Goal: Task Accomplishment & Management: Manage account settings

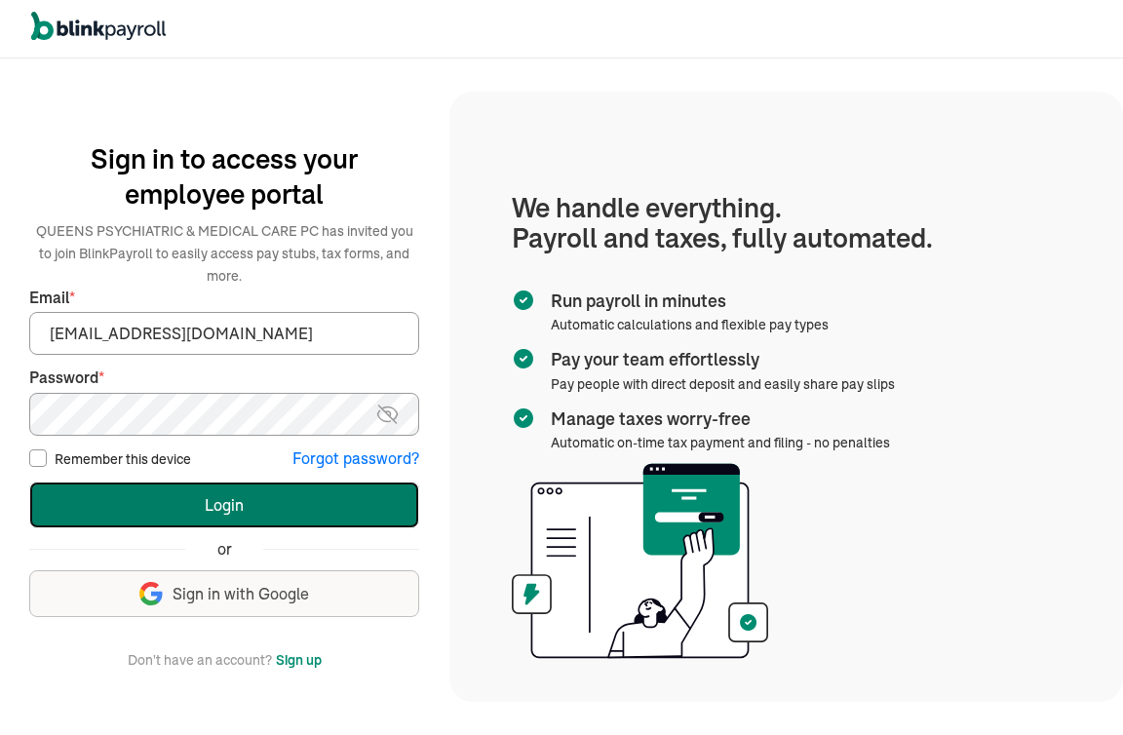
click at [303, 519] on button "Login" at bounding box center [224, 504] width 390 height 47
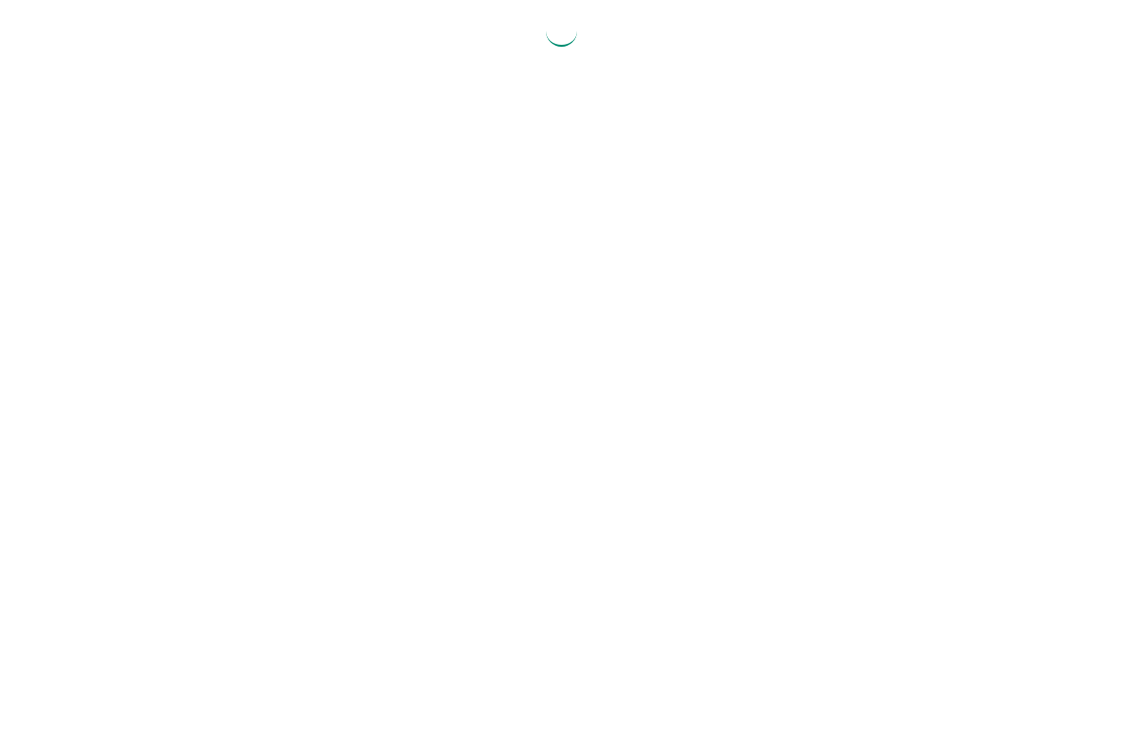
select select "2025"
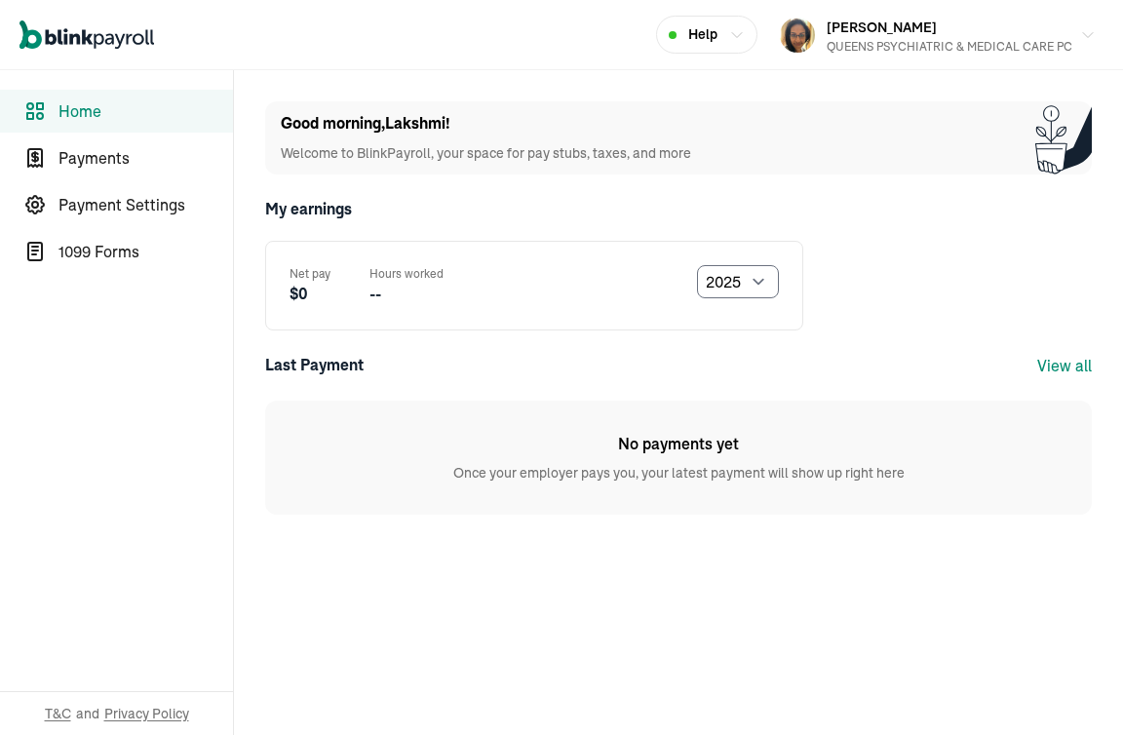
click at [452, 567] on main "Good morning , [PERSON_NAME] ! Welcome to BlinkPayroll, your space for pay stub…" at bounding box center [678, 402] width 889 height 665
click at [645, 553] on main "Good morning , [PERSON_NAME] ! Welcome to BlinkPayroll, your space for pay stub…" at bounding box center [678, 402] width 889 height 665
click at [97, 100] on span "Home" at bounding box center [145, 110] width 174 height 23
click at [103, 157] on span "Payments" at bounding box center [145, 157] width 174 height 23
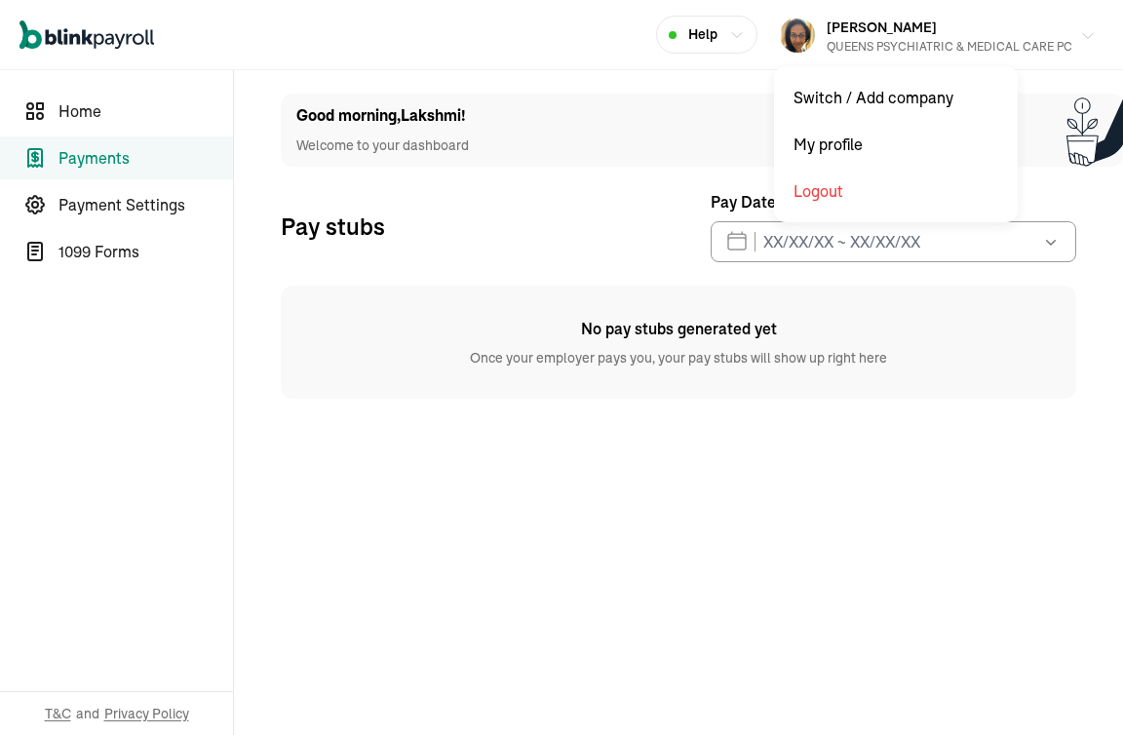
click at [847, 39] on div "QUEENS PSYCHIATRIC & MEDICAL CARE PC" at bounding box center [949, 47] width 246 height 18
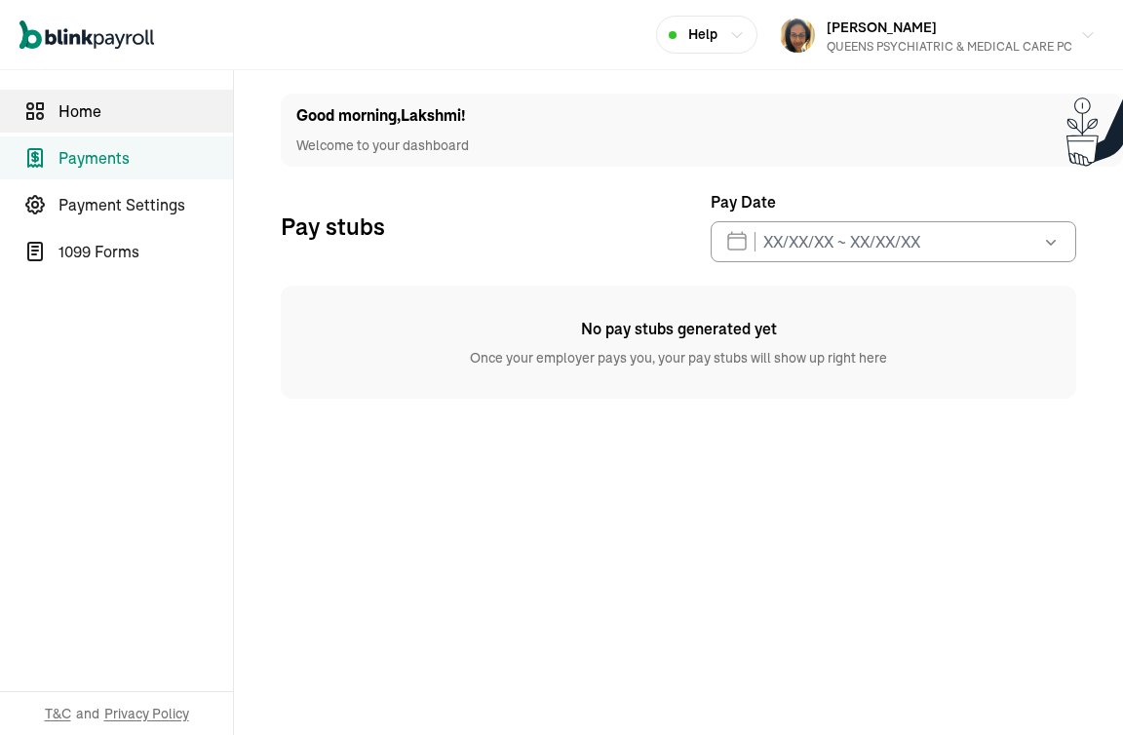
click at [62, 114] on span "Home" at bounding box center [145, 110] width 174 height 23
select select "2025"
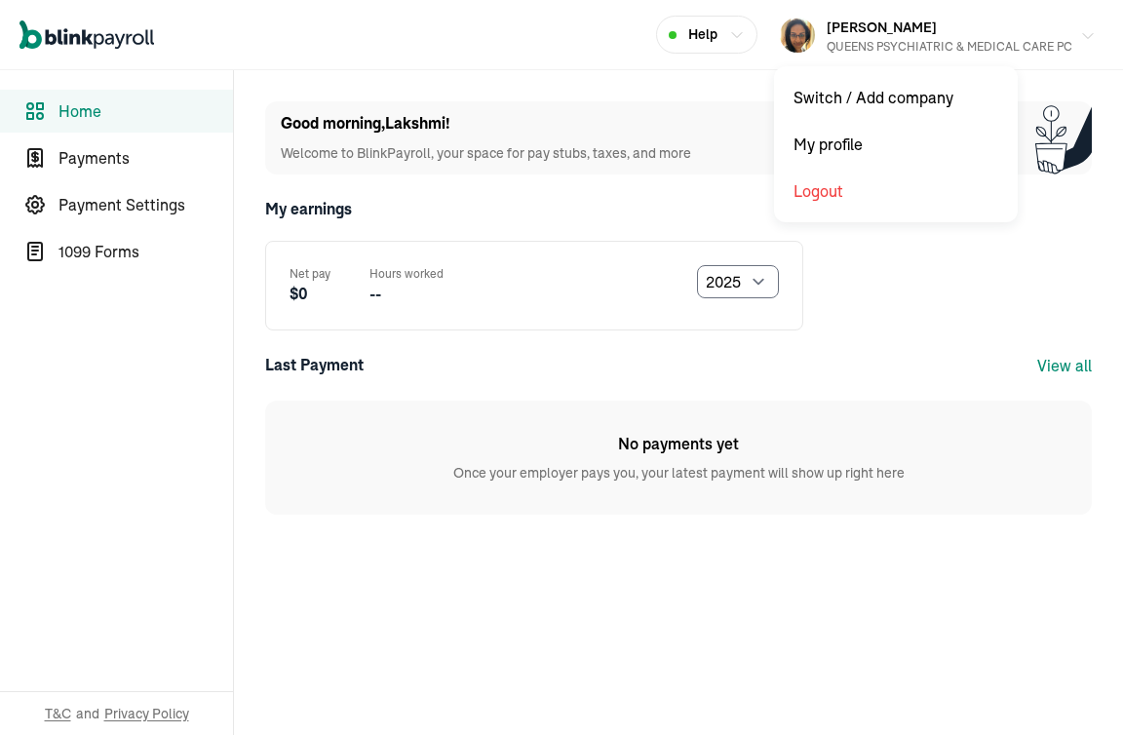
click at [893, 34] on span "[PERSON_NAME]" at bounding box center [881, 28] width 110 height 18
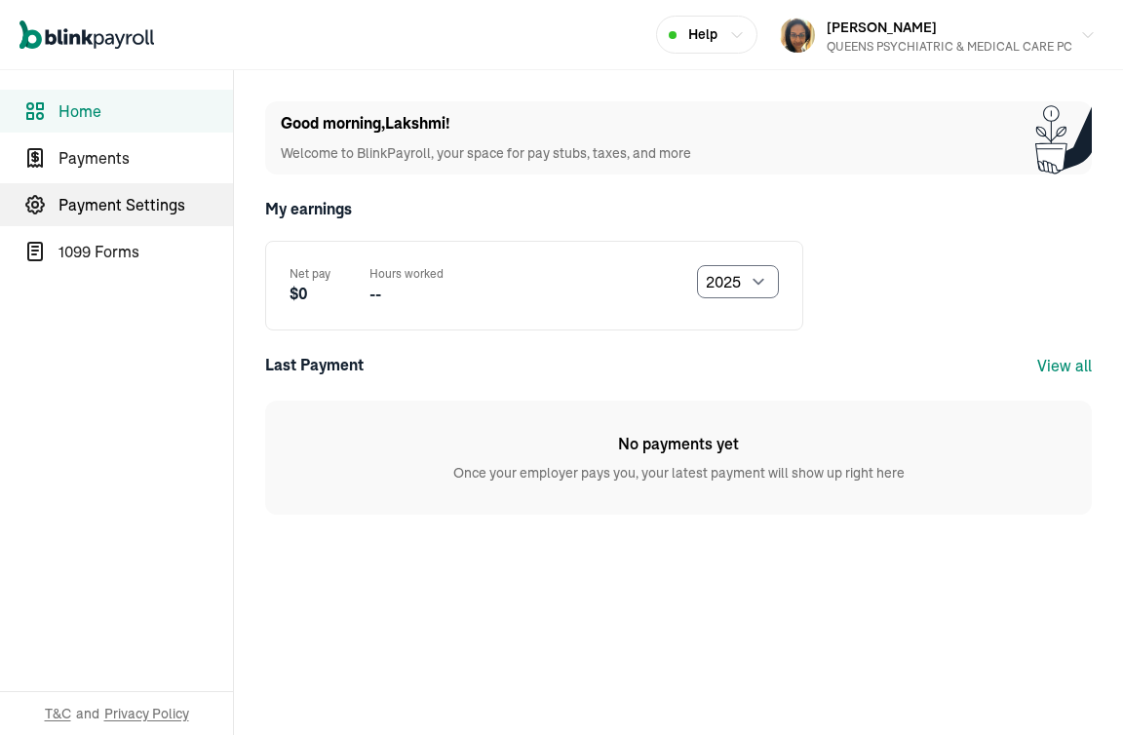
click at [115, 198] on span "Payment Settings" at bounding box center [145, 204] width 174 height 23
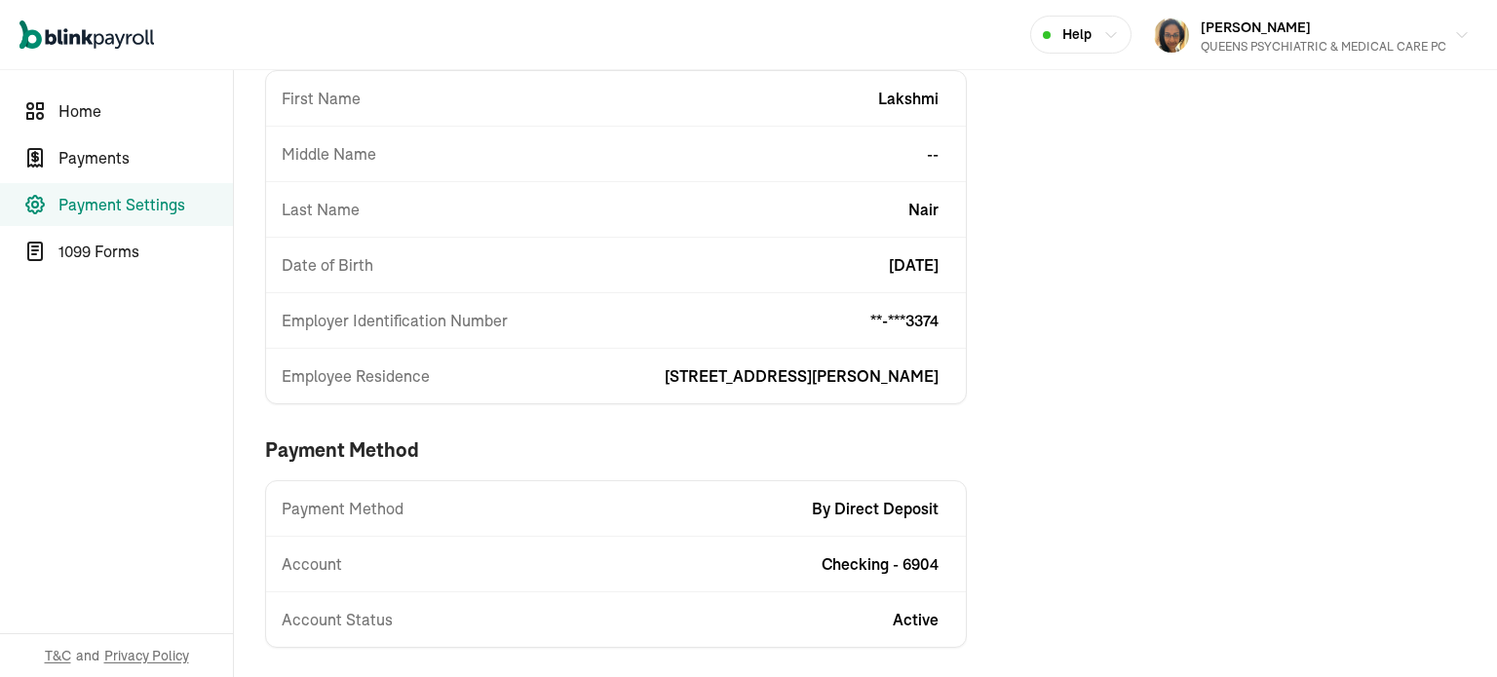
click at [1058, 484] on div "Payment Settings Edit business information First Name Lakshmi Middle Name -- La…" at bounding box center [787, 300] width 1107 height 757
click at [1095, 455] on div "Payment Settings Edit business information First Name Lakshmi Middle Name -- La…" at bounding box center [787, 300] width 1107 height 757
click at [51, 250] on link "1099 Forms" at bounding box center [116, 251] width 233 height 43
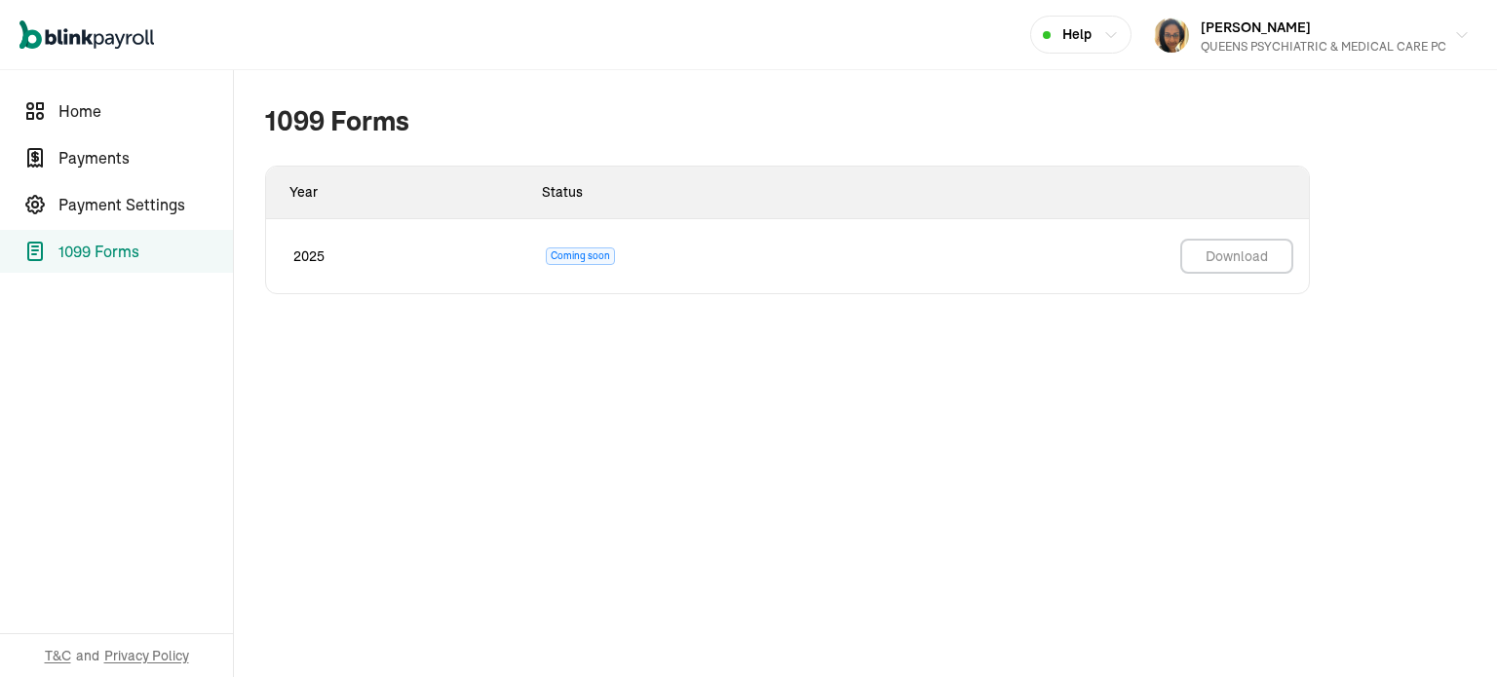
click at [932, 363] on div "1099 Forms Year Status 2025 Coming soon Download" at bounding box center [787, 248] width 1107 height 356
click at [1122, 34] on div "[PERSON_NAME] QUEENS PSYCHIATRIC & MEDICAL CARE PC" at bounding box center [1324, 35] width 246 height 41
click at [132, 206] on span "Payment Settings" at bounding box center [145, 204] width 174 height 23
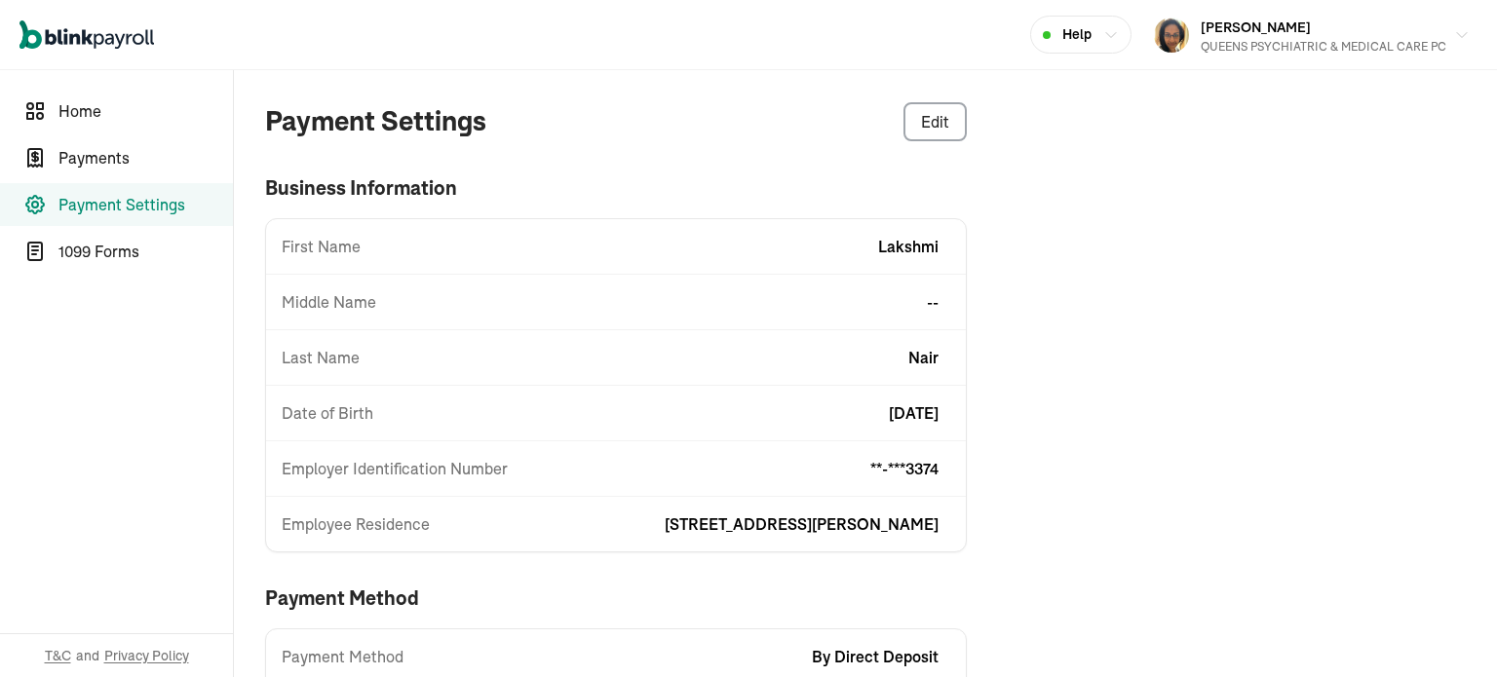
click at [139, 427] on nav "Home Payments Payment Settings 1099 Forms T&C and Privacy Policy" at bounding box center [116, 373] width 233 height 607
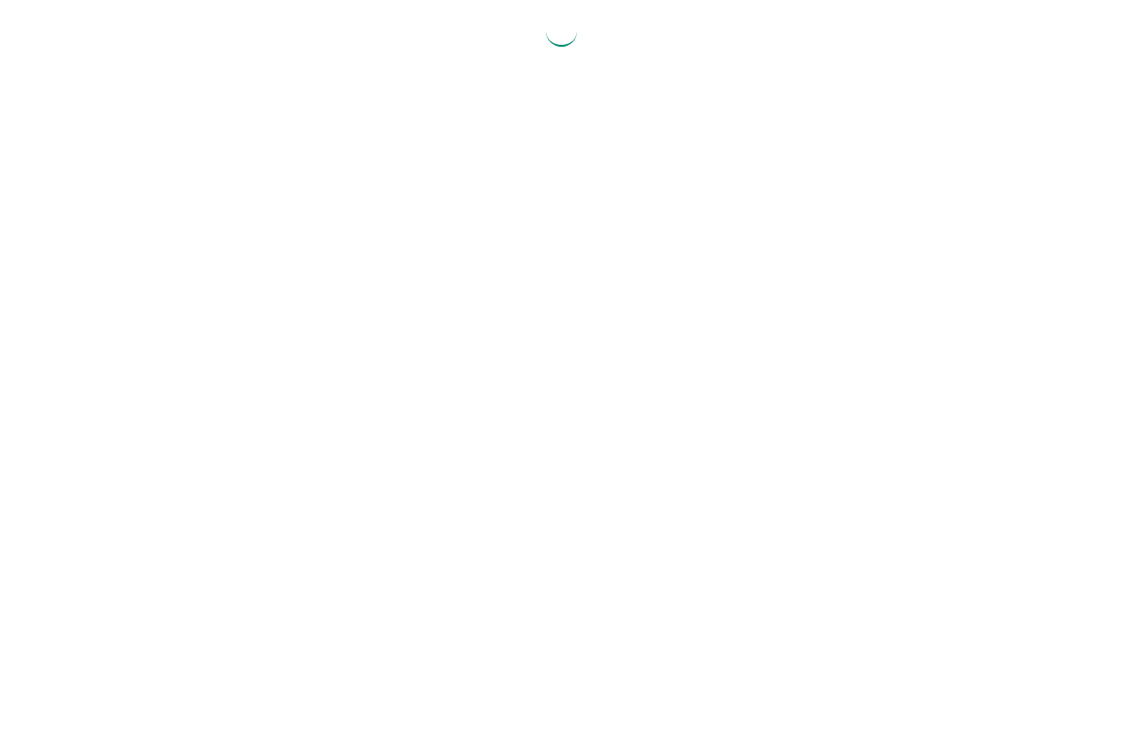
select select "2025"
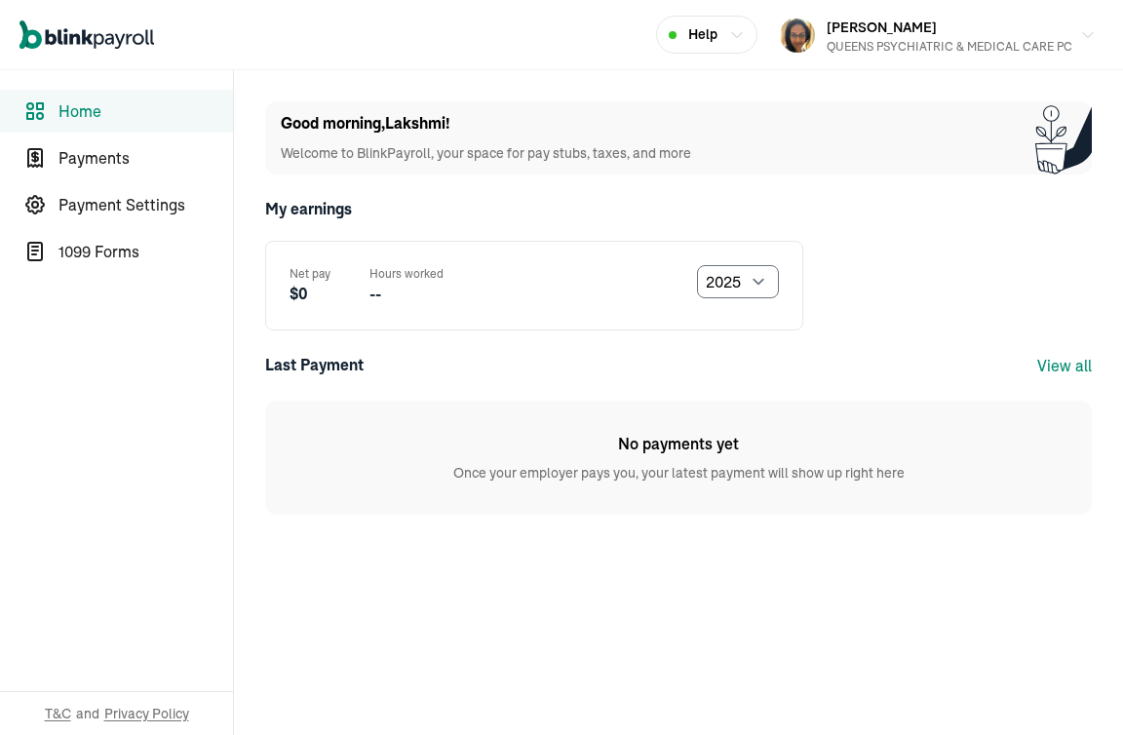
click at [452, 567] on main "Good morning , Lakshmi ! Welcome to BlinkPayroll, your space for pay stubs, tax…" at bounding box center [678, 402] width 889 height 665
click at [645, 553] on main "Good morning , Lakshmi ! Welcome to BlinkPayroll, your space for pay stubs, tax…" at bounding box center [678, 402] width 889 height 665
click at [97, 100] on span "Home" at bounding box center [145, 110] width 174 height 23
click at [103, 157] on span "Payments" at bounding box center [145, 157] width 174 height 23
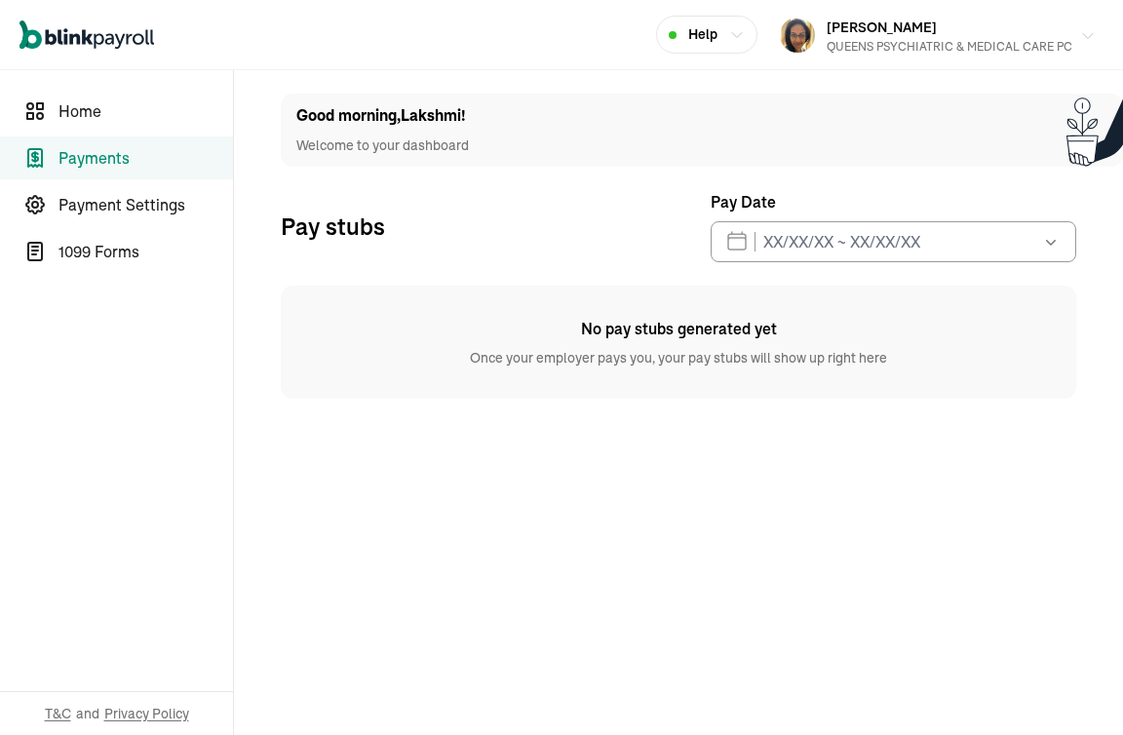
click at [847, 39] on div "QUEENS PSYCHIATRIC & MEDICAL CARE PC" at bounding box center [949, 47] width 246 height 18
click at [62, 114] on span "Home" at bounding box center [145, 110] width 174 height 23
select select "2025"
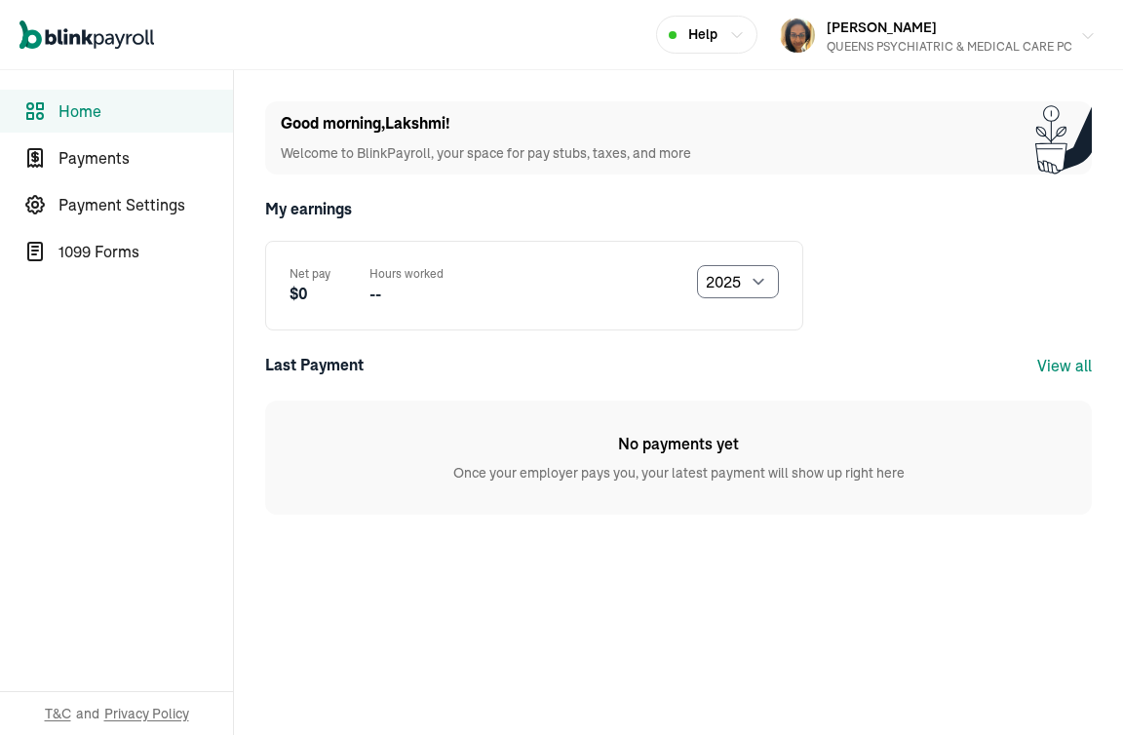
click at [893, 34] on span "[PERSON_NAME]" at bounding box center [881, 28] width 110 height 18
click at [115, 198] on span "Payment Settings" at bounding box center [145, 204] width 174 height 23
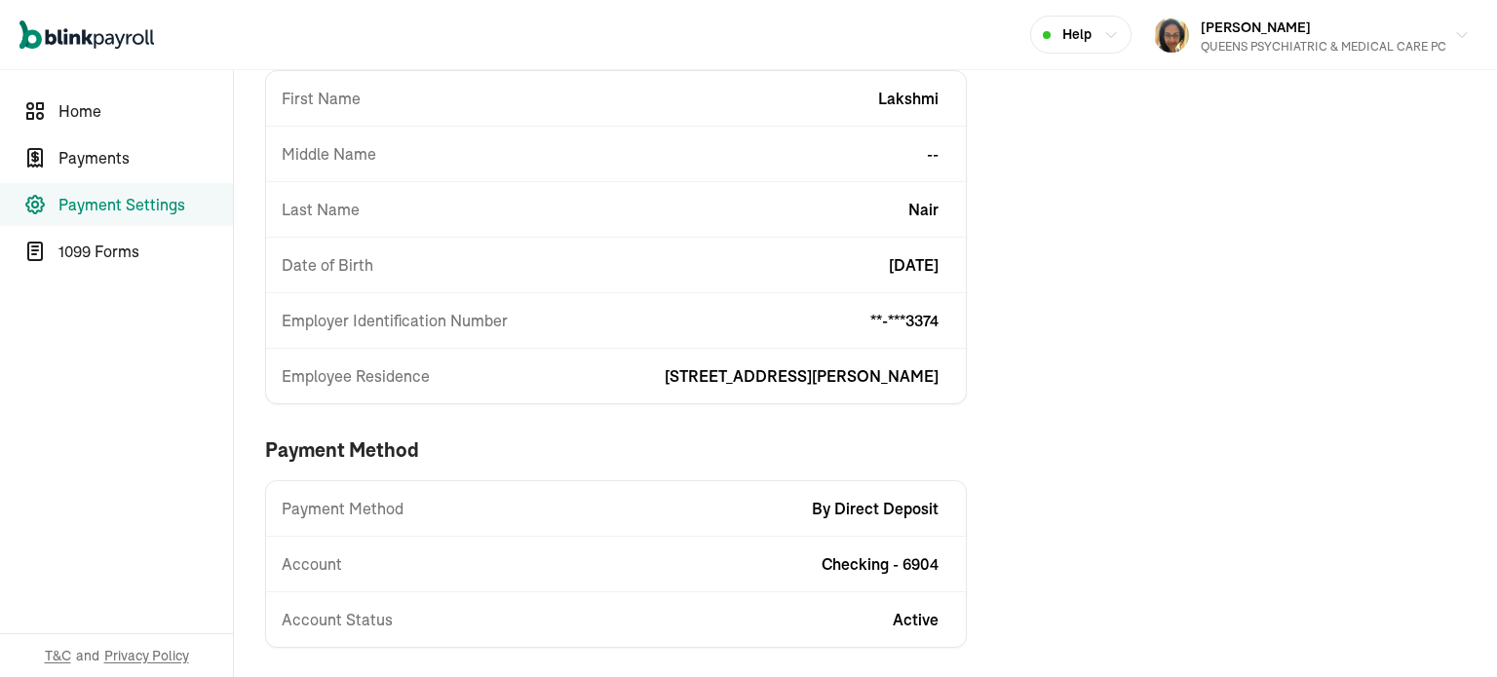
click at [1058, 484] on div "Payment Settings Edit business information First Name Lakshmi Middle Name -- La…" at bounding box center [787, 300] width 1107 height 757
click at [1095, 455] on div "Payment Settings Edit business information First Name Lakshmi Middle Name -- La…" at bounding box center [787, 300] width 1107 height 757
click at [51, 250] on link "1099 Forms" at bounding box center [116, 251] width 233 height 43
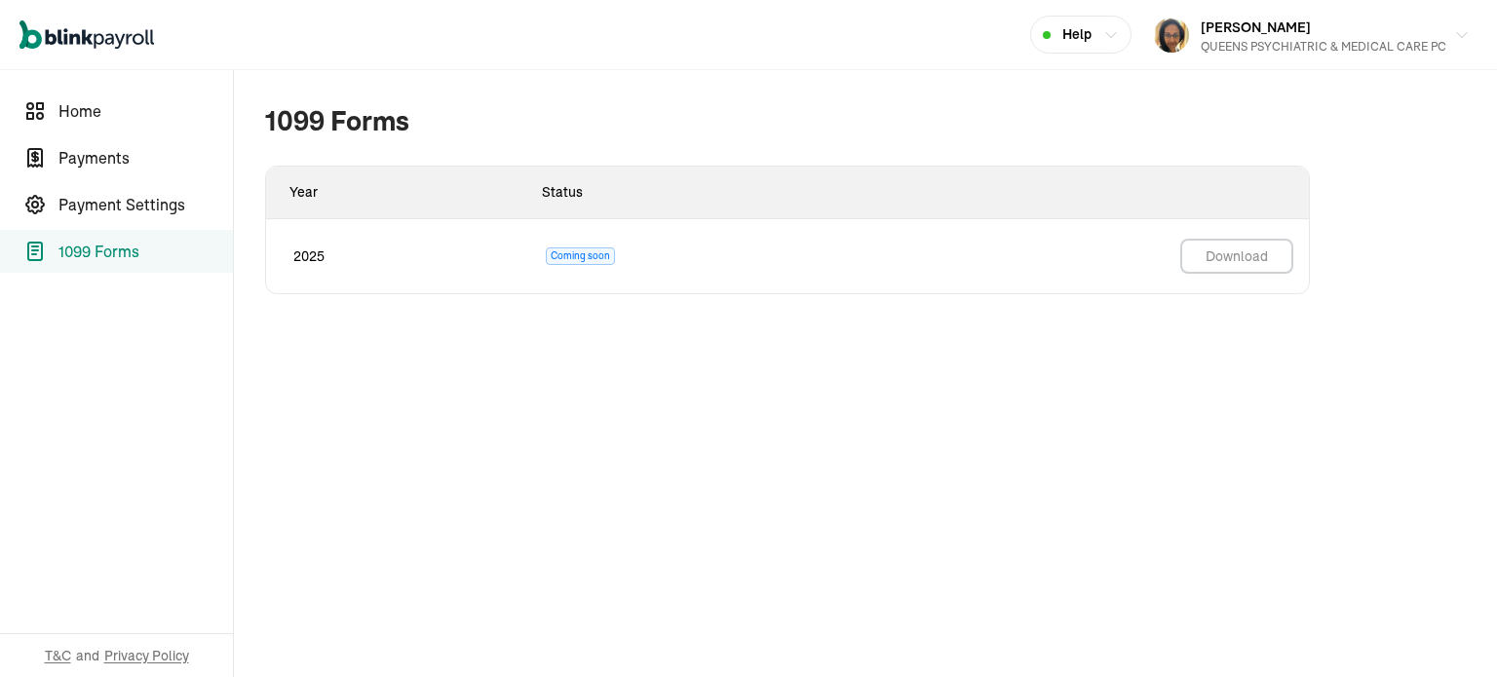
click at [932, 363] on div "1099 Forms Year Status 2025 Coming soon Download" at bounding box center [787, 248] width 1107 height 356
click at [1122, 34] on div "Lakshmi Nair QUEENS PSYCHIATRIC & MEDICAL CARE PC" at bounding box center [1324, 35] width 246 height 41
click at [132, 206] on span "Payment Settings" at bounding box center [145, 204] width 174 height 23
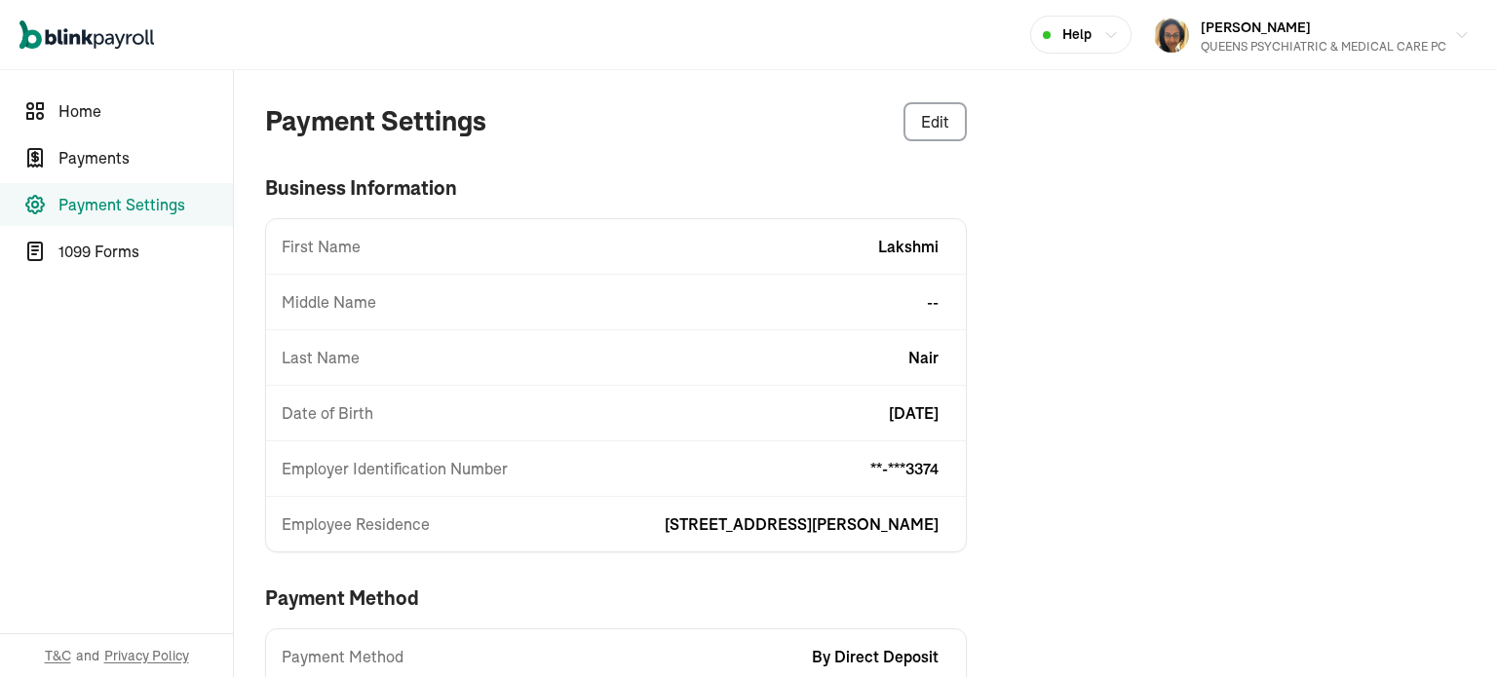
click at [139, 427] on nav "Home Payments Payment Settings 1099 Forms T&C and Privacy Policy" at bounding box center [116, 373] width 233 height 607
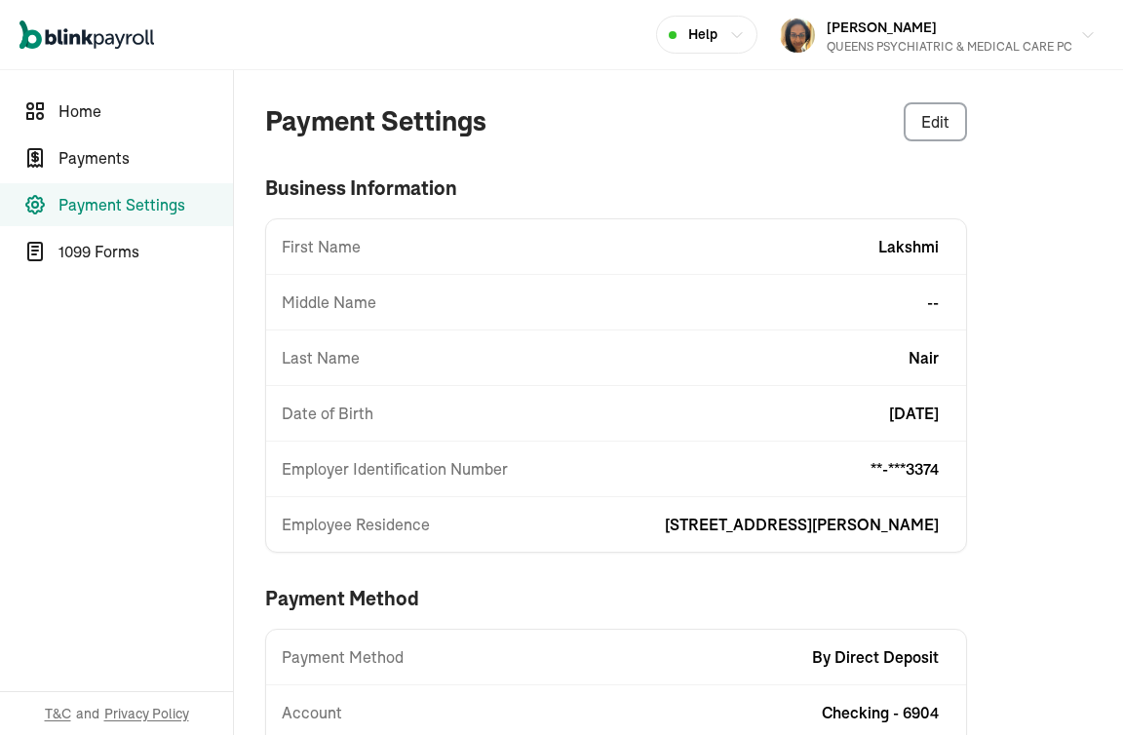
scroll to position [91, 0]
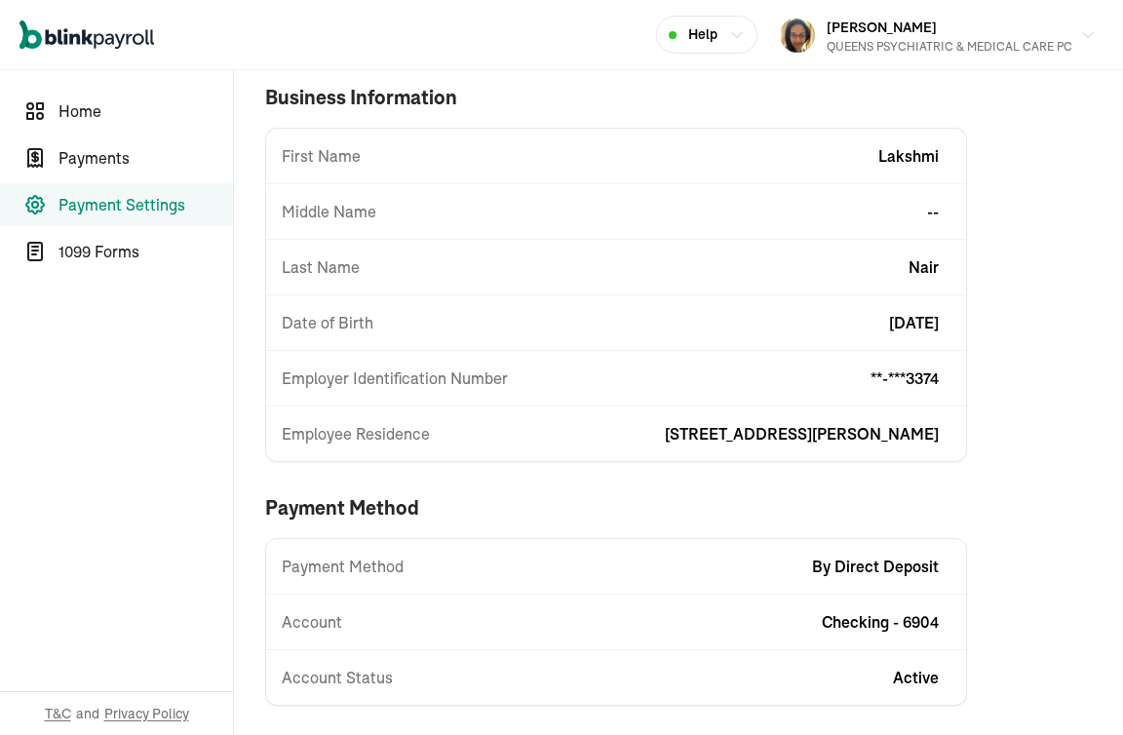
click at [121, 410] on nav "Home Payments Payment Settings 1099 Forms T&C and Privacy Policy" at bounding box center [116, 402] width 233 height 665
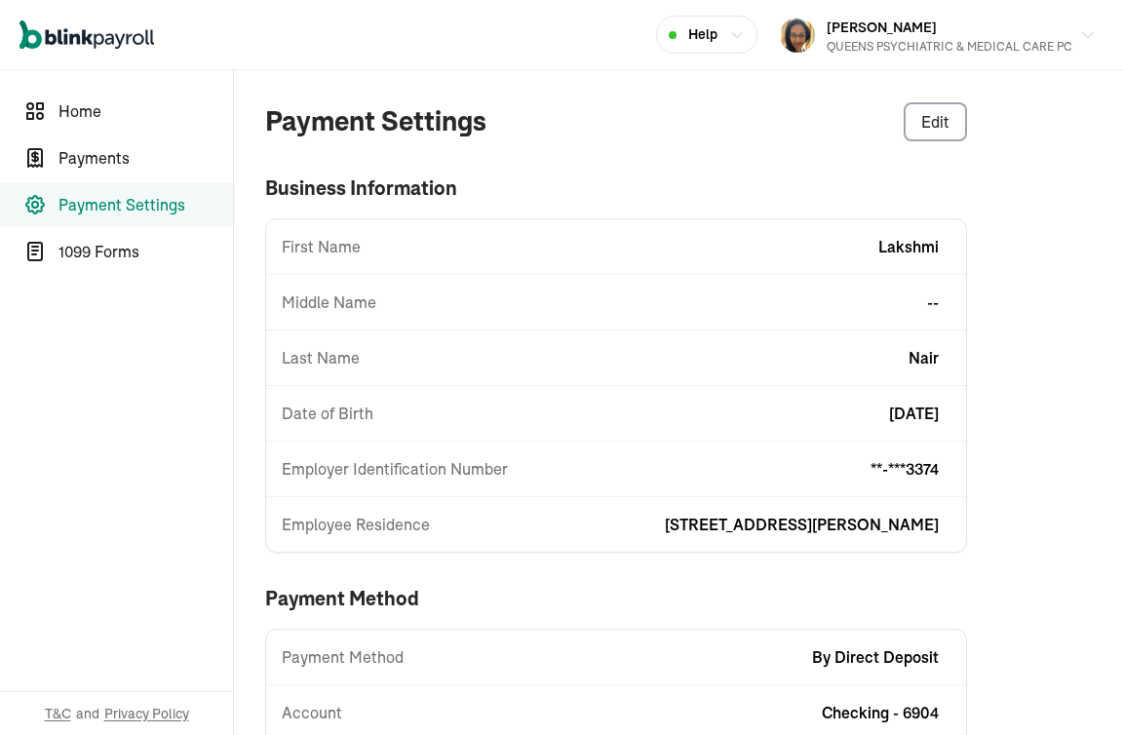
scroll to position [91, 0]
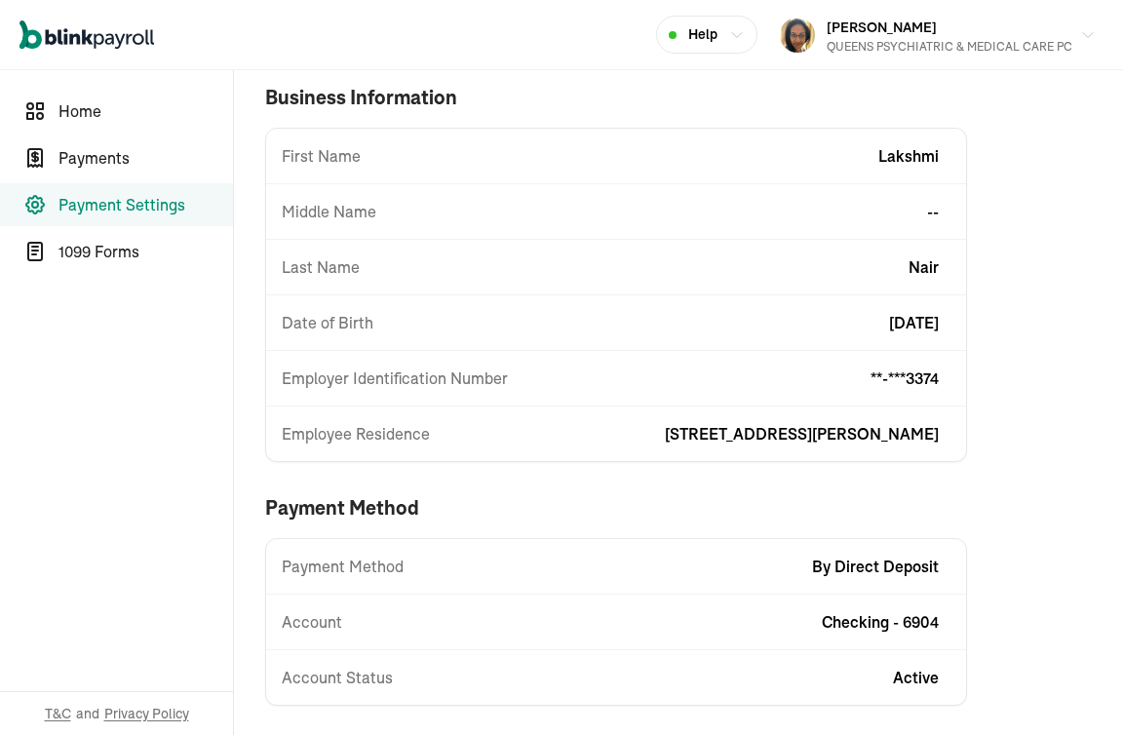
click at [121, 410] on nav "Home Payments Payment Settings 1099 Forms T&C and Privacy Policy" at bounding box center [116, 402] width 233 height 665
